Goal: Task Accomplishment & Management: Use online tool/utility

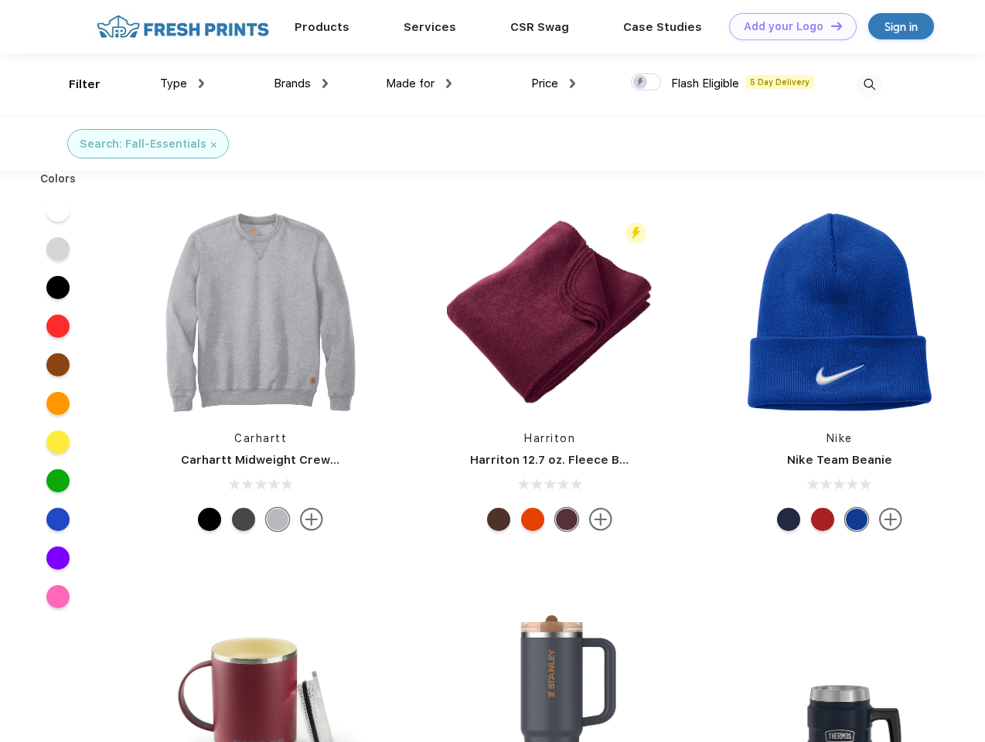
click at [787, 26] on link "Add your Logo Design Tool" at bounding box center [793, 26] width 128 height 27
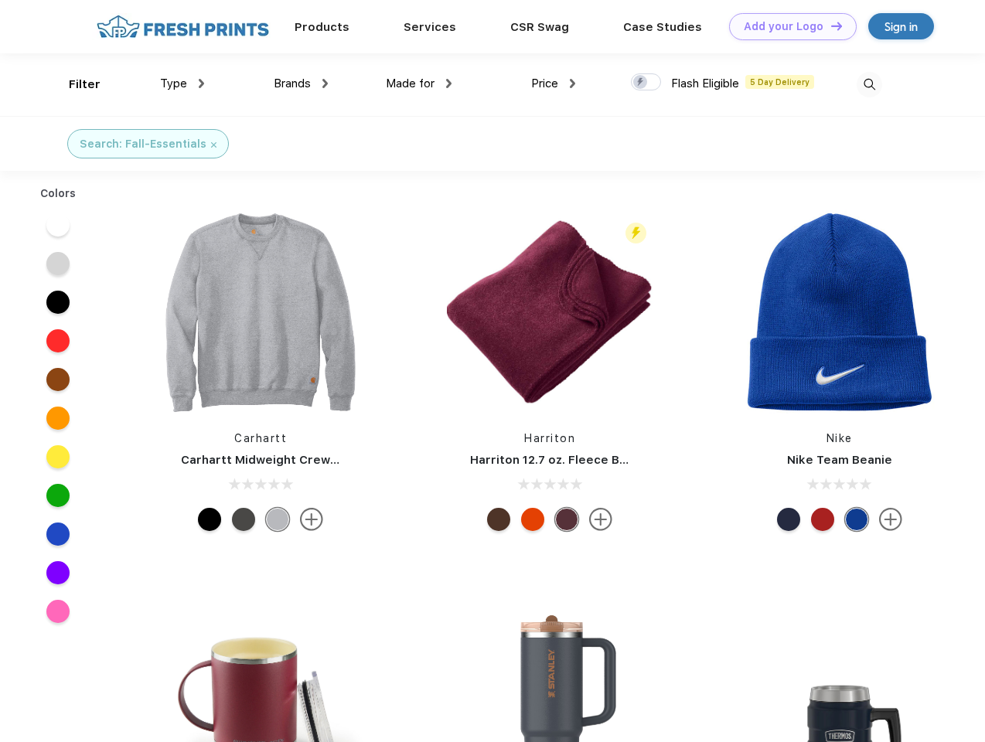
click at [0, 0] on div "Design Tool" at bounding box center [0, 0] width 0 height 0
click at [830, 26] on link "Add your Logo Design Tool" at bounding box center [793, 26] width 128 height 27
click at [74, 84] on div "Filter" at bounding box center [85, 85] width 32 height 18
click at [182, 84] on span "Type" at bounding box center [173, 84] width 27 height 14
click at [301, 84] on span "Brands" at bounding box center [292, 84] width 37 height 14
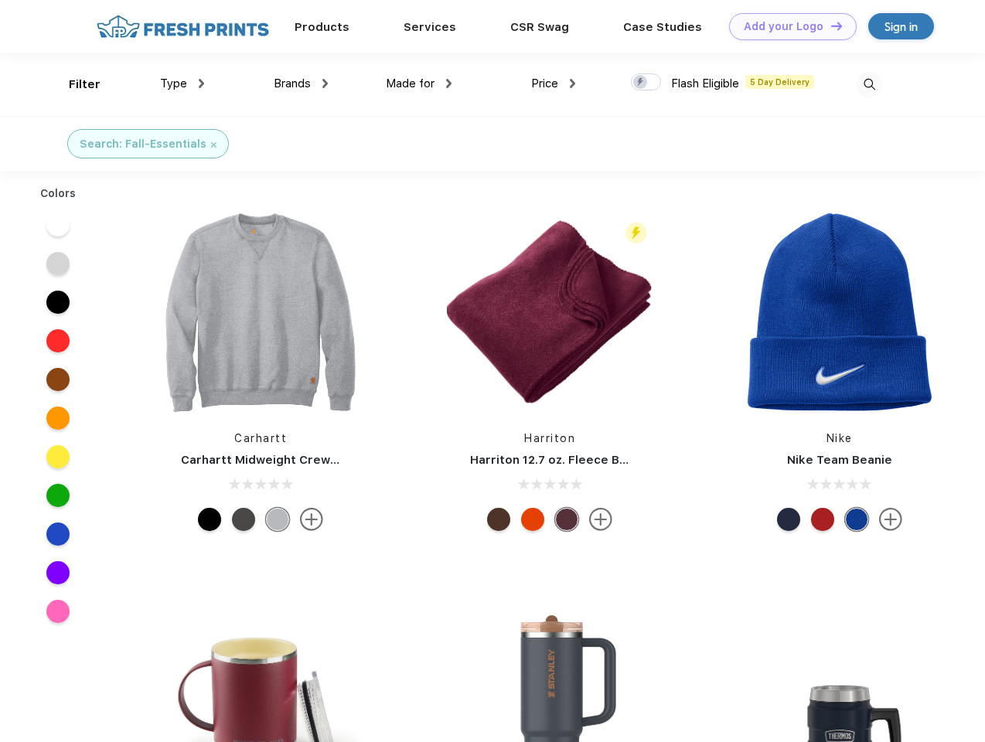
click at [419, 84] on span "Made for" at bounding box center [410, 84] width 49 height 14
click at [554, 84] on span "Price" at bounding box center [544, 84] width 27 height 14
click at [646, 83] on div at bounding box center [646, 81] width 30 height 17
click at [641, 83] on input "checkbox" at bounding box center [636, 78] width 10 height 10
click at [869, 84] on img at bounding box center [870, 85] width 26 height 26
